Goal: Transaction & Acquisition: Purchase product/service

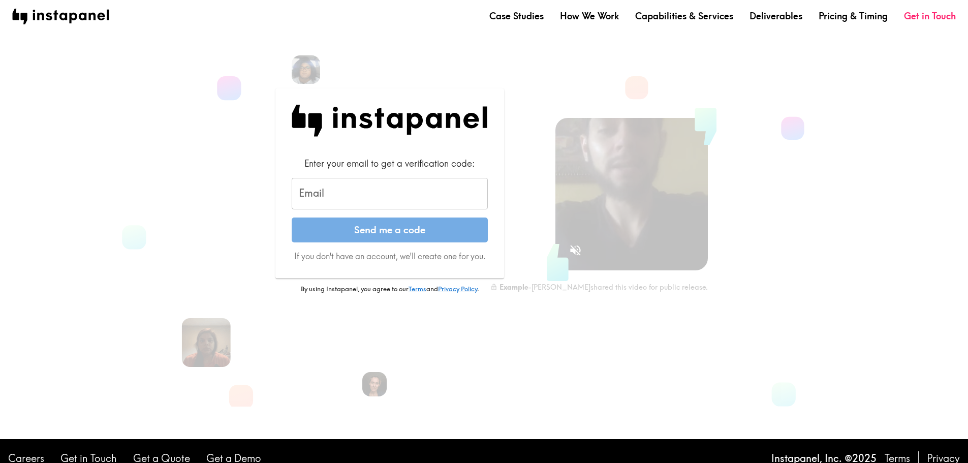
click at [355, 199] on input "Email" at bounding box center [390, 193] width 196 height 31
type input "[EMAIL_ADDRESS][DOMAIN_NAME]"
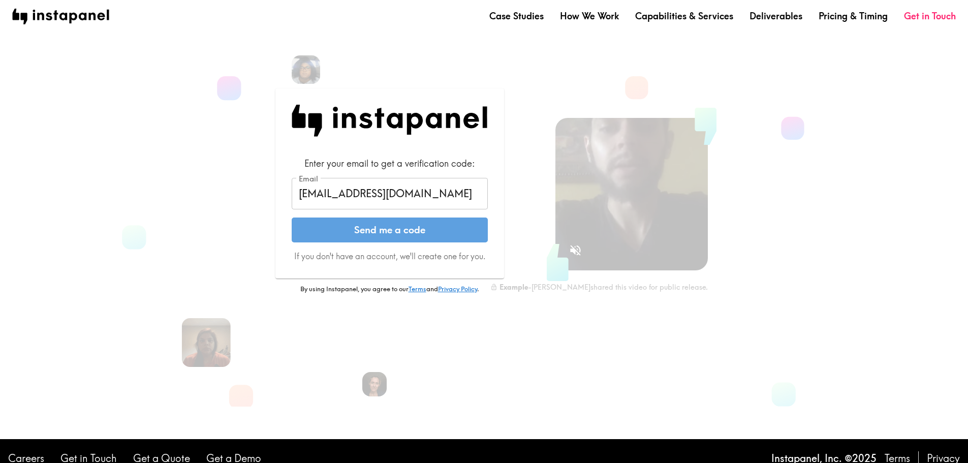
click at [370, 231] on button "Send me a code" at bounding box center [390, 229] width 196 height 25
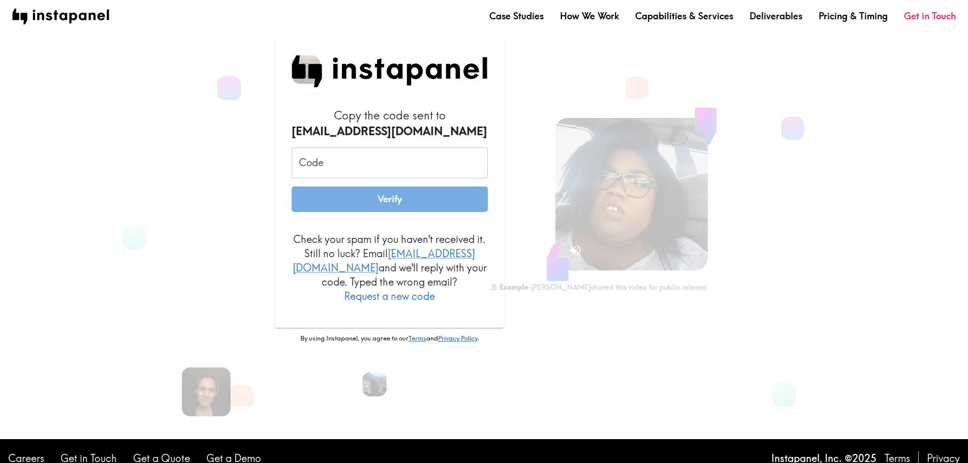
click at [331, 170] on input "Code" at bounding box center [390, 162] width 196 height 31
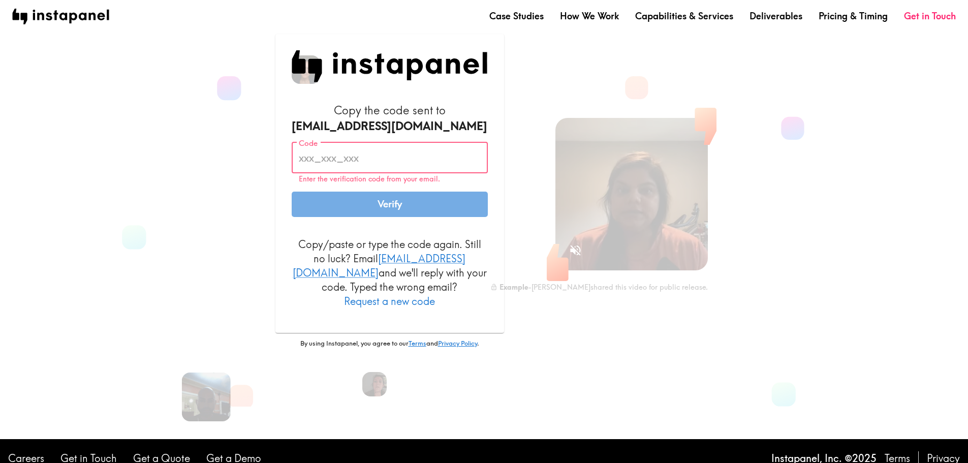
paste input "Kf5_iKq_J4h"
type input "Kf5_iKq_J4h"
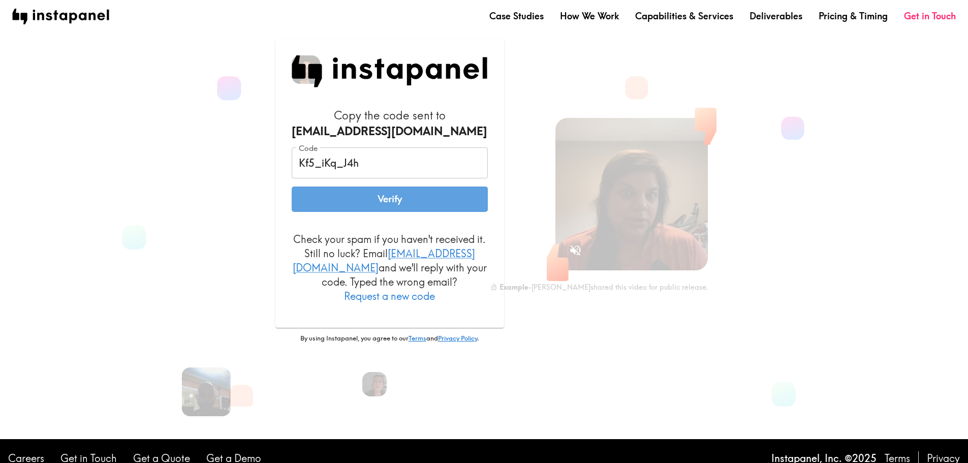
click at [333, 212] on button "Verify" at bounding box center [390, 198] width 196 height 25
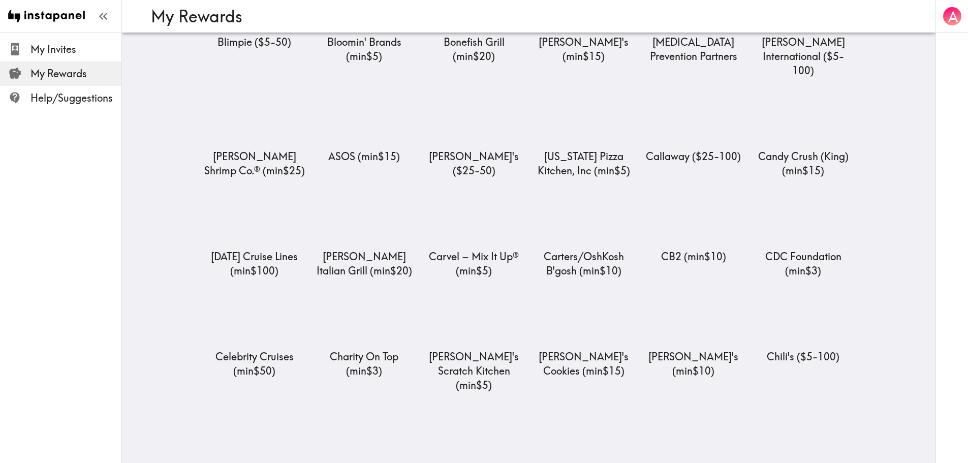
scroll to position [864, 0]
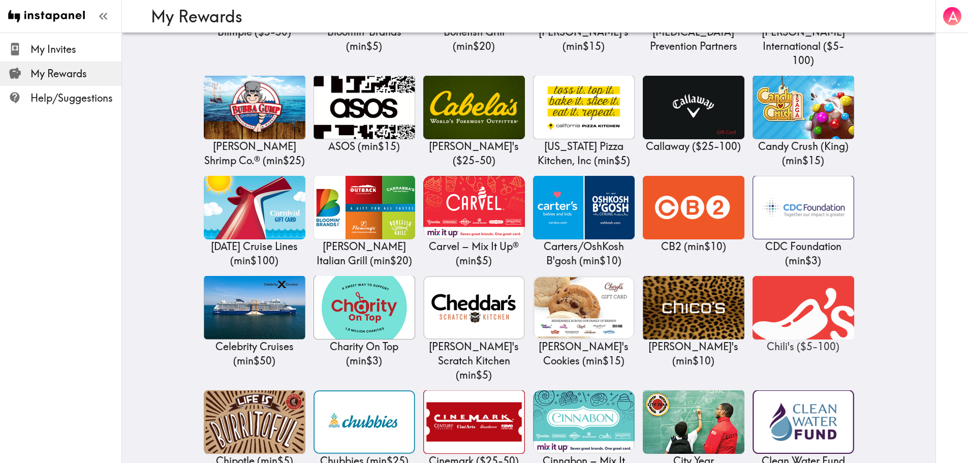
click at [795, 282] on img at bounding box center [803, 308] width 102 height 64
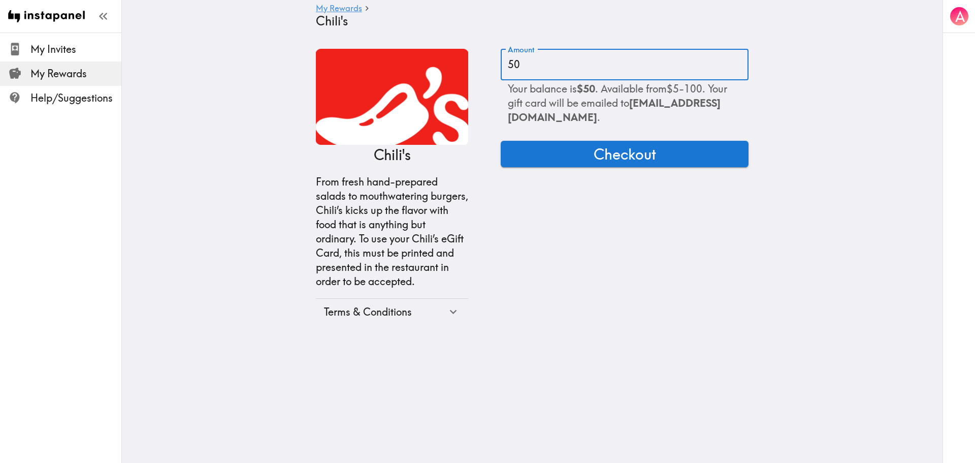
drag, startPoint x: 550, startPoint y: 54, endPoint x: 488, endPoint y: 75, distance: 65.9
click at [488, 75] on div "Chili's From fresh hand-prepared salads to mouthwatering burgers, Chili’s kicks…" at bounding box center [532, 187] width 433 height 276
type input "25"
click at [654, 156] on button "Checkout" at bounding box center [625, 154] width 248 height 26
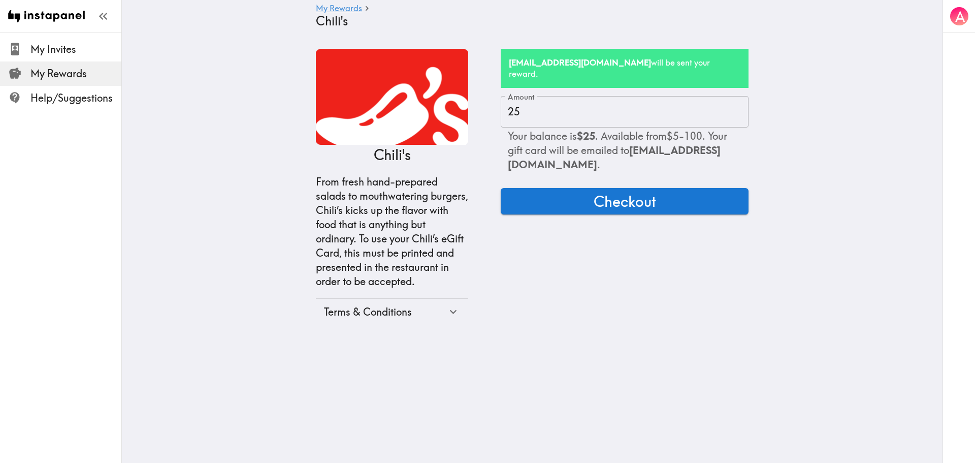
click at [84, 70] on span "My Rewards" at bounding box center [75, 74] width 91 height 14
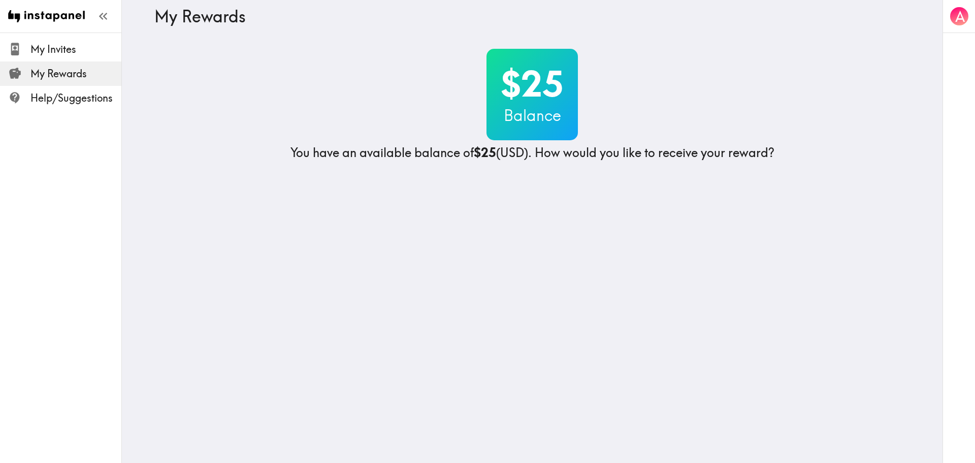
drag, startPoint x: 602, startPoint y: 173, endPoint x: 643, endPoint y: 166, distance: 41.3
click at [603, 172] on div "$25 Balance You have an available balance of $25 (USD) . How would you like to …" at bounding box center [532, 113] width 756 height 129
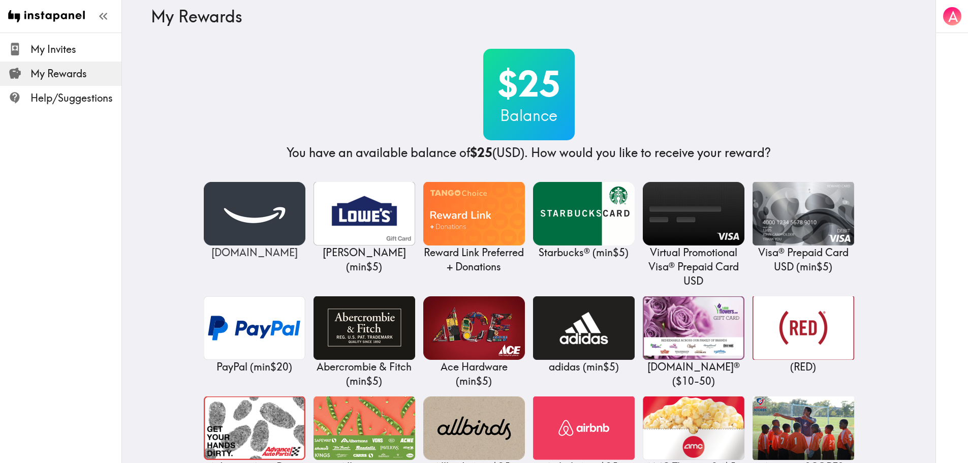
click at [229, 202] on img at bounding box center [255, 214] width 102 height 64
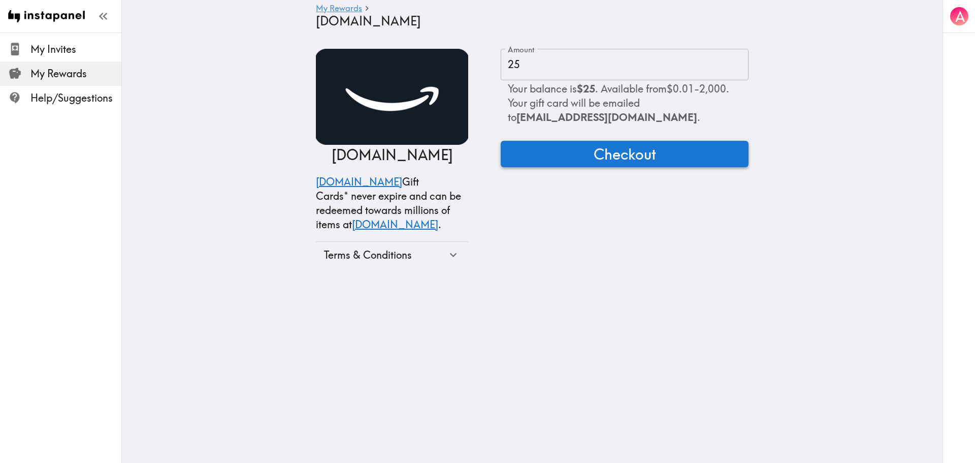
click at [645, 161] on span "Checkout" at bounding box center [625, 154] width 62 height 20
